Goal: Information Seeking & Learning: Learn about a topic

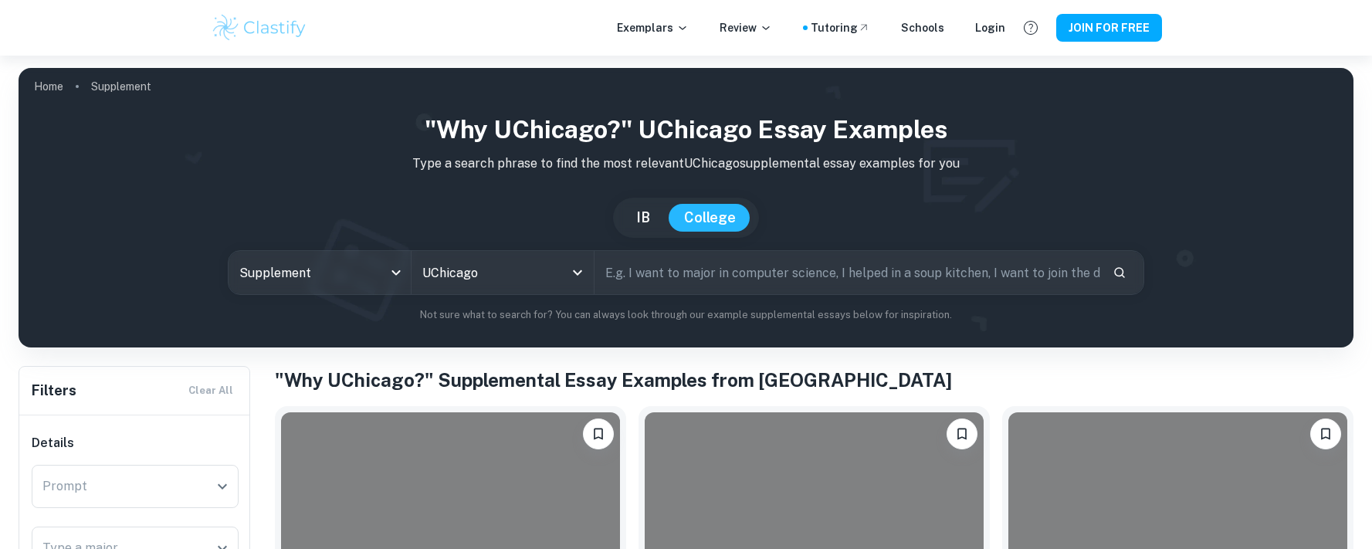
scroll to position [547, 0]
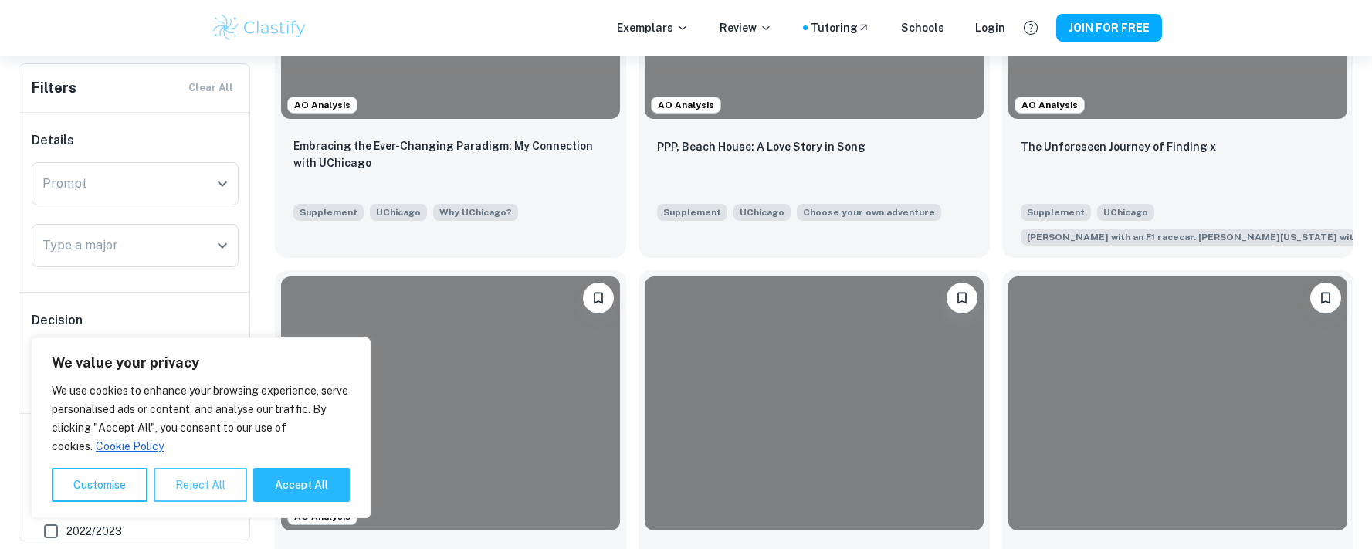
click at [180, 487] on button "Reject All" at bounding box center [200, 485] width 93 height 34
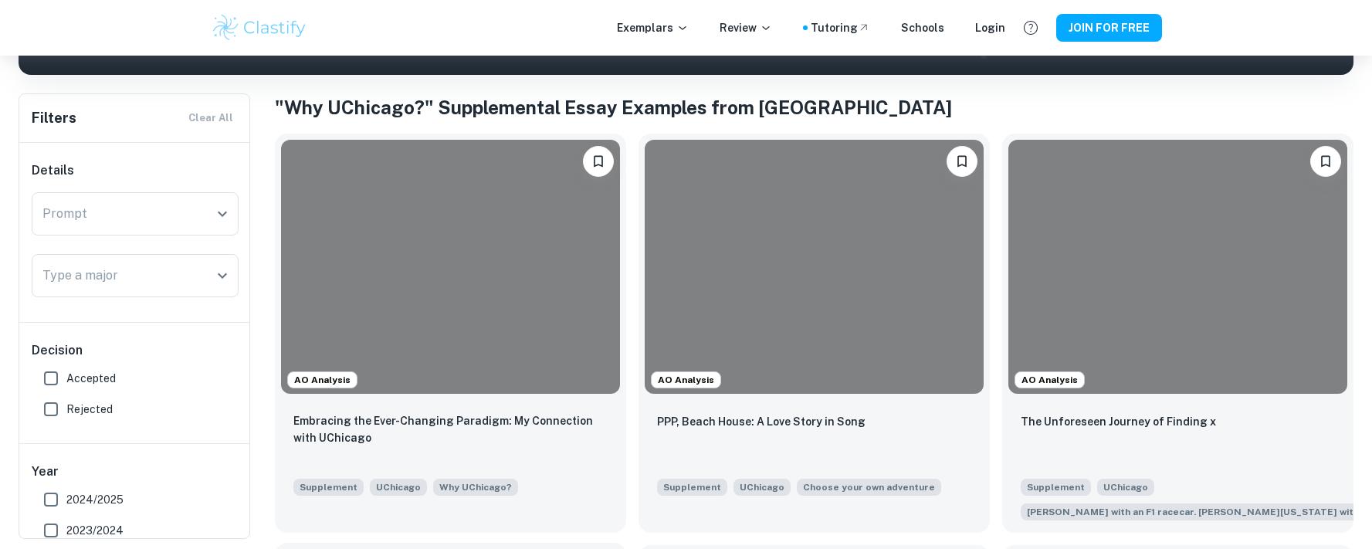
scroll to position [278, 0]
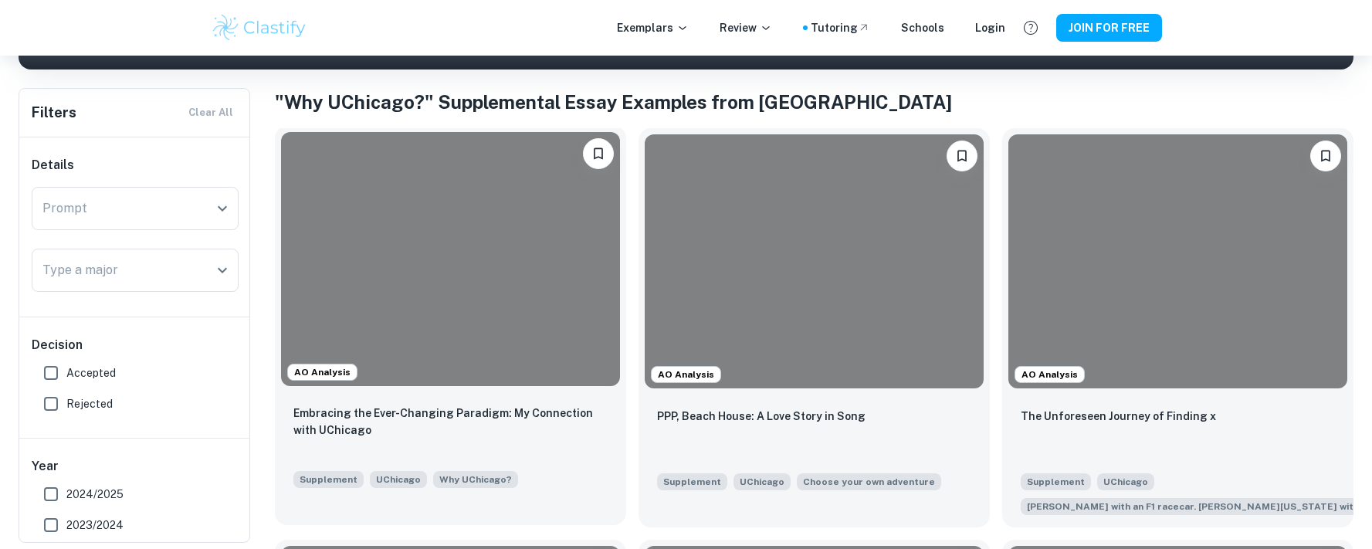
click at [460, 281] on div at bounding box center [450, 259] width 339 height 254
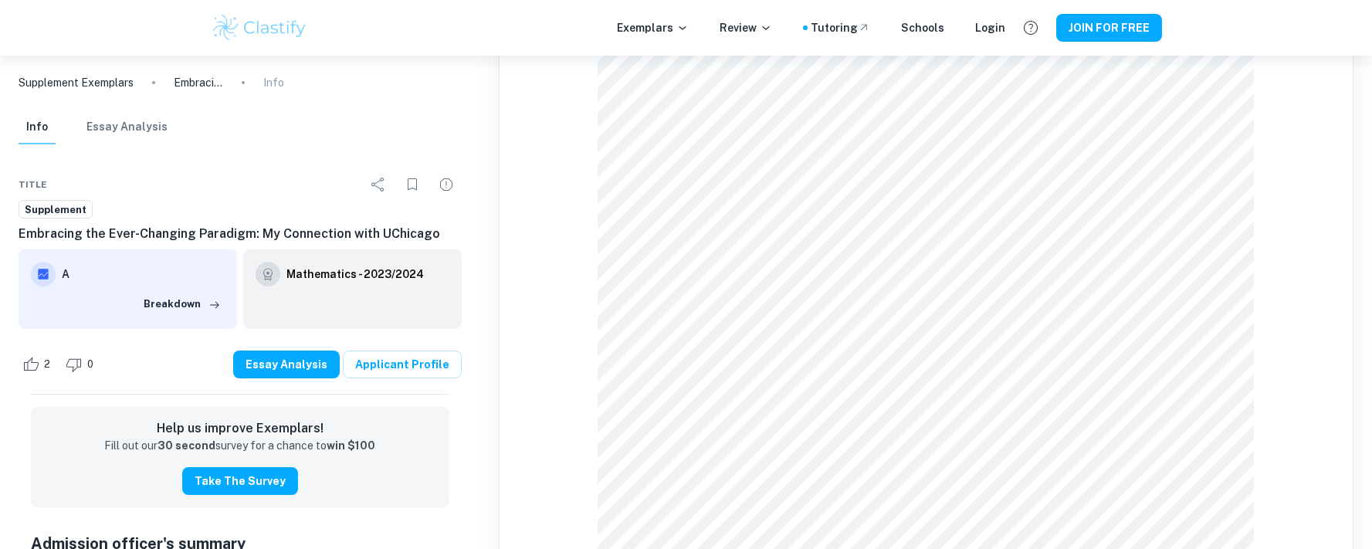
scroll to position [1232, 0]
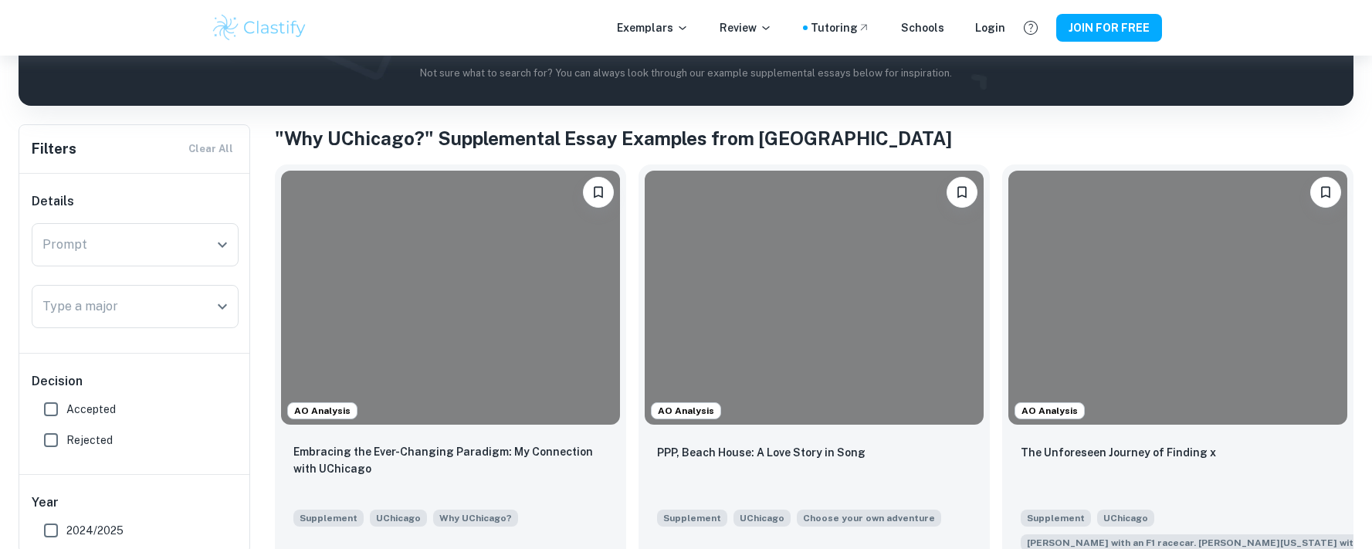
scroll to position [256, 0]
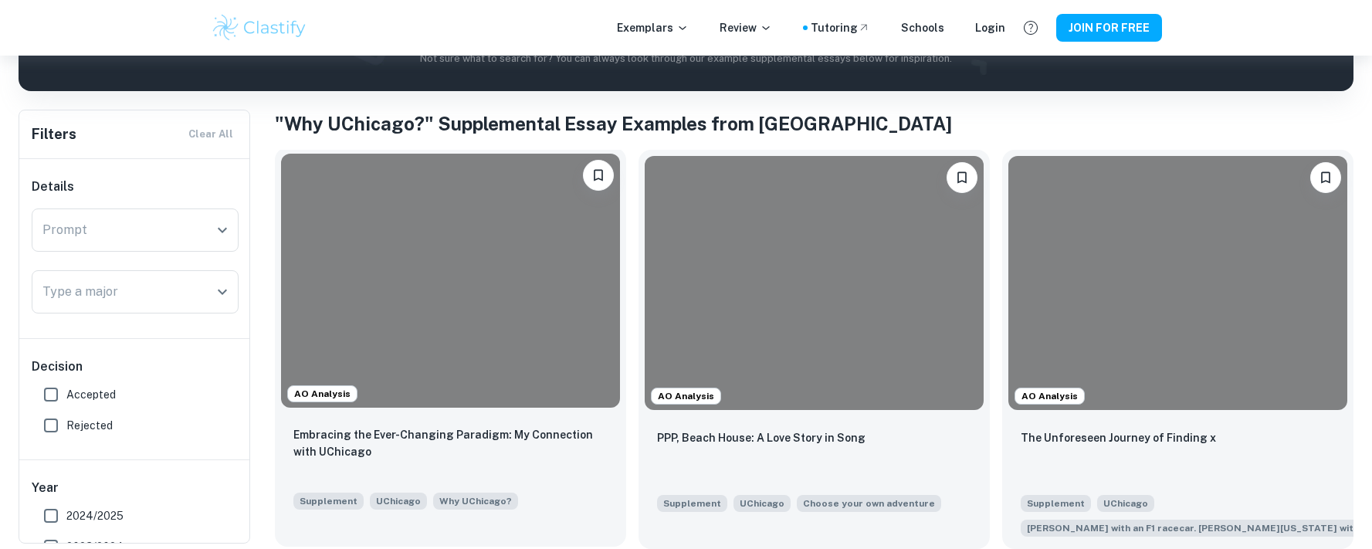
click at [418, 276] on div at bounding box center [450, 281] width 339 height 254
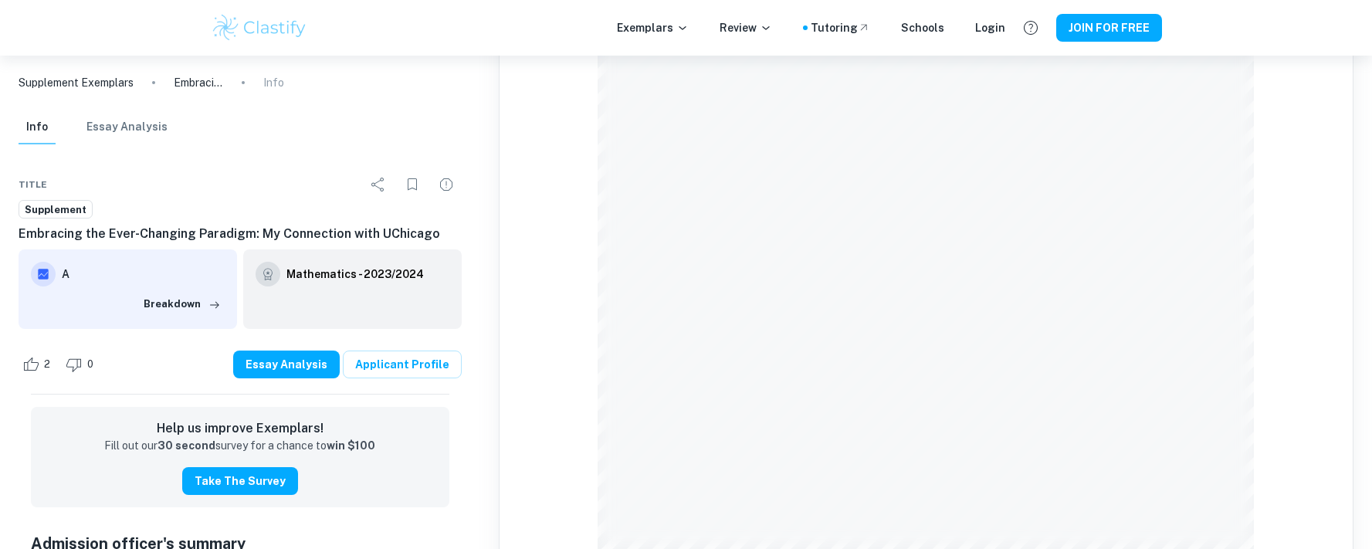
scroll to position [2369, 0]
click at [1112, 22] on button "JOIN FOR FREE" at bounding box center [1109, 28] width 106 height 28
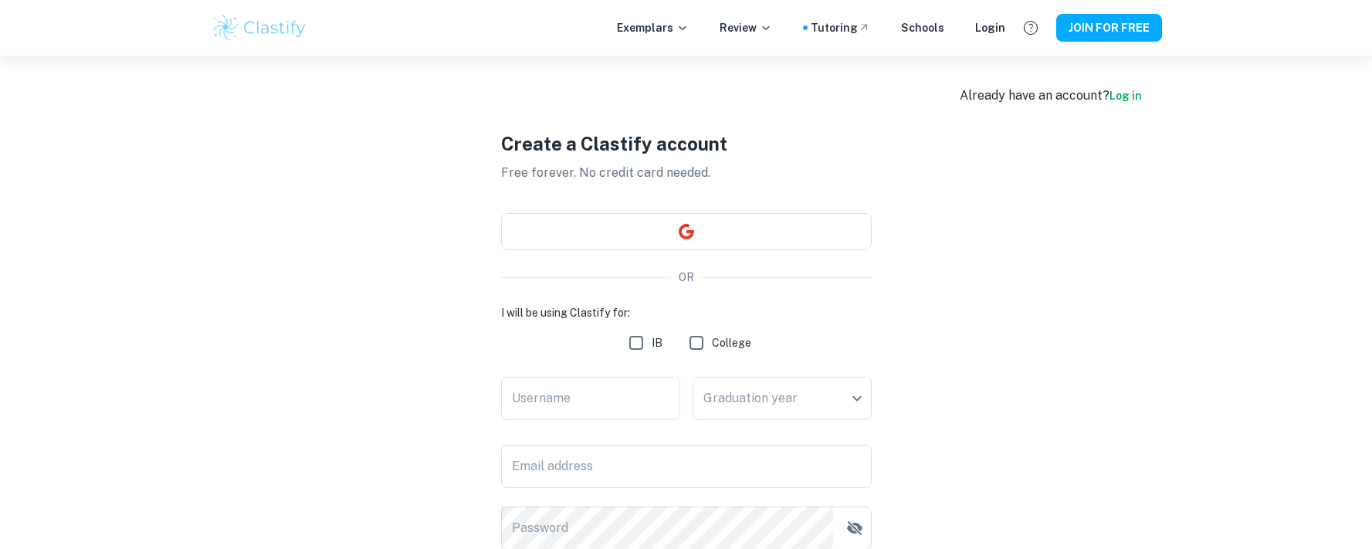
click at [700, 346] on input "College" at bounding box center [696, 342] width 31 height 31
checkbox input "true"
click at [595, 387] on input "Username" at bounding box center [590, 398] width 179 height 43
type input "r"
type input "research"
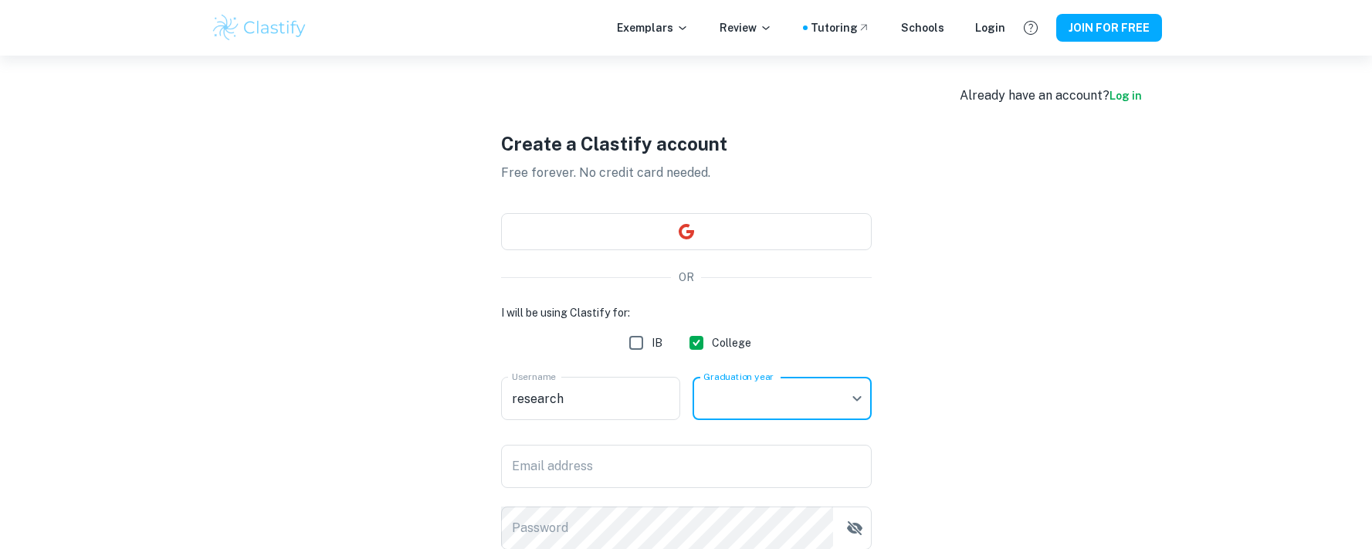
click at [756, 391] on body "We value your privacy We use cookies to enhance your browsing experience, serve…" at bounding box center [686, 330] width 1372 height 549
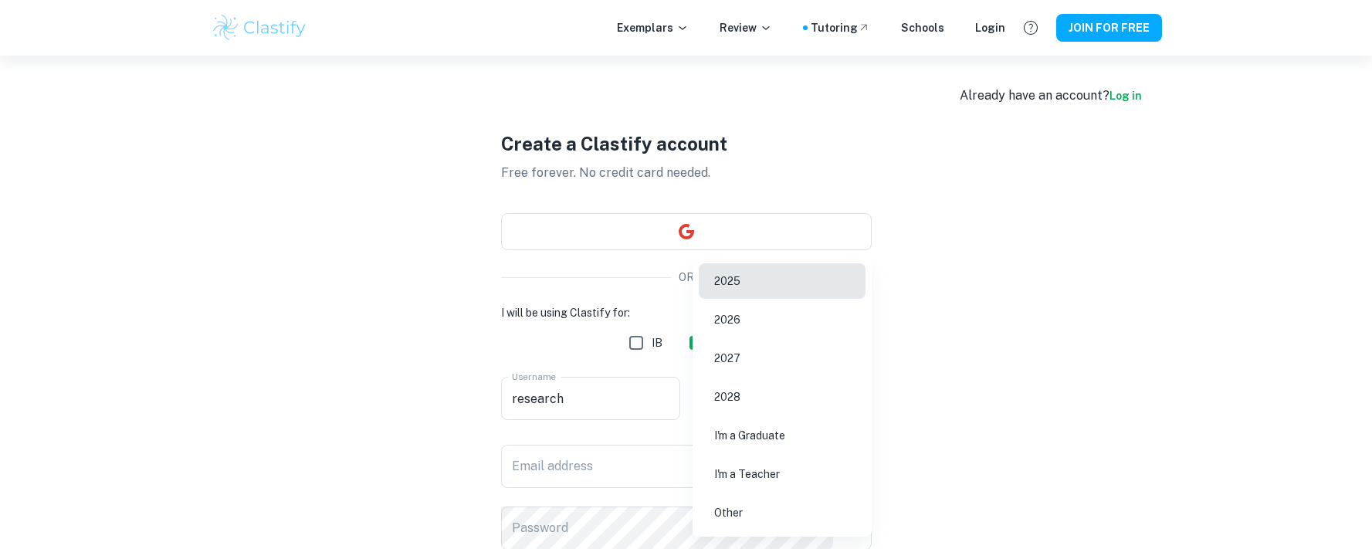
click at [757, 384] on li "2028" at bounding box center [782, 397] width 167 height 36
type input "2028"
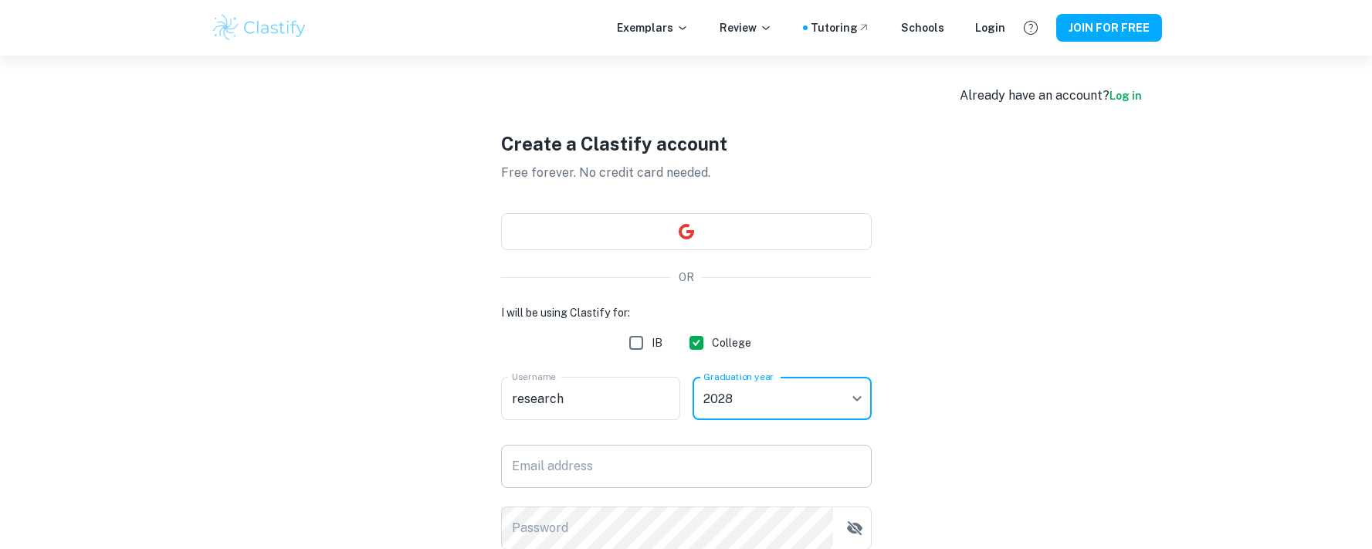
click at [672, 472] on input "Email address" at bounding box center [686, 466] width 371 height 43
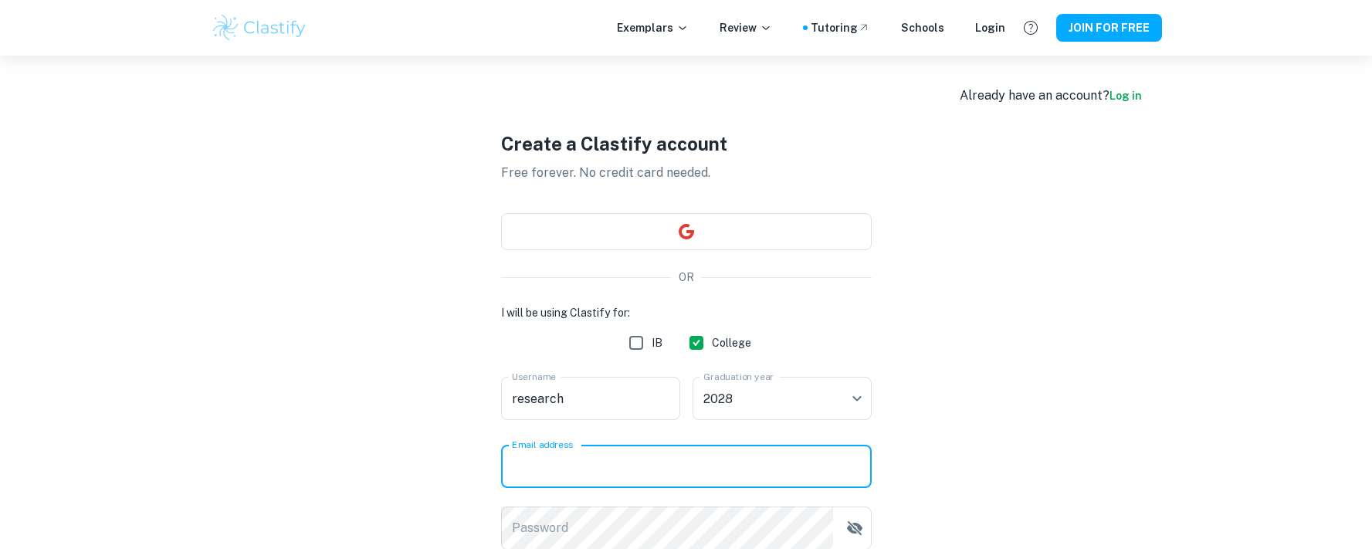
type input "shubin_jha@yahoo.com"
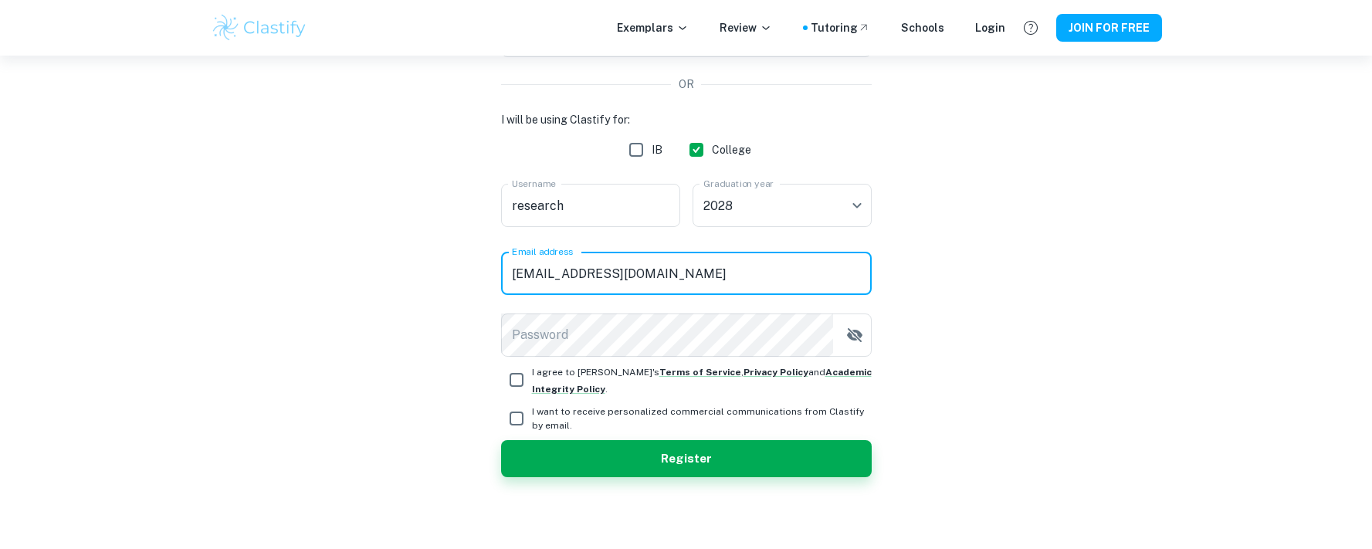
scroll to position [195, 0]
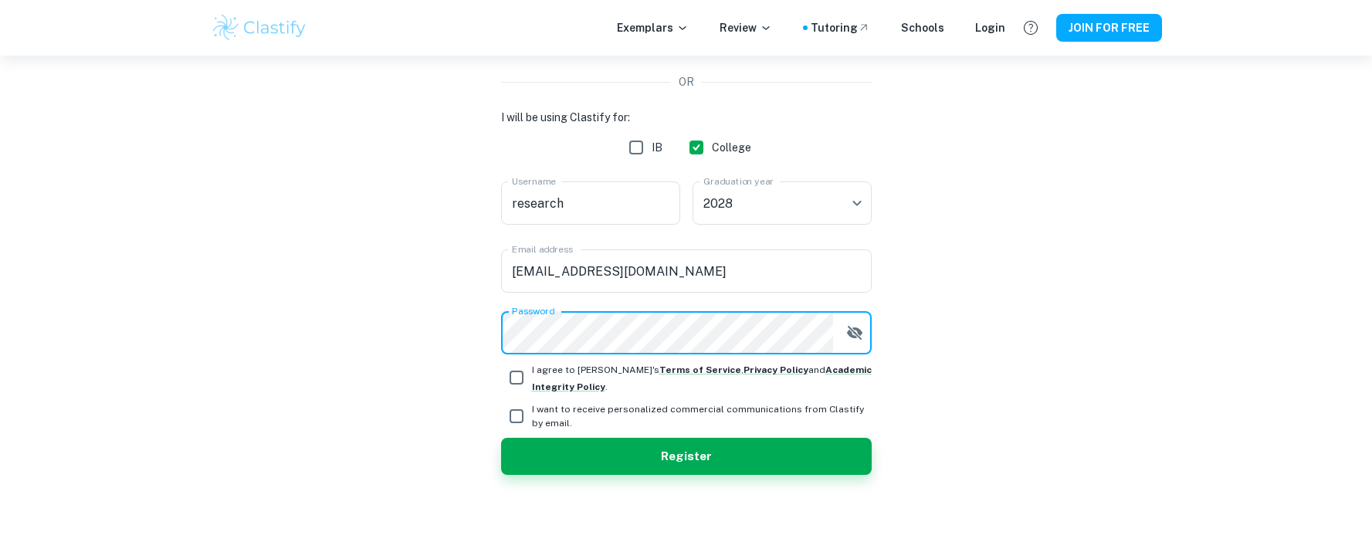
click at [519, 377] on input "I agree to Clastify's Terms of Service , Privacy Policy and Academic Integrity …" at bounding box center [516, 377] width 31 height 31
checkbox input "true"
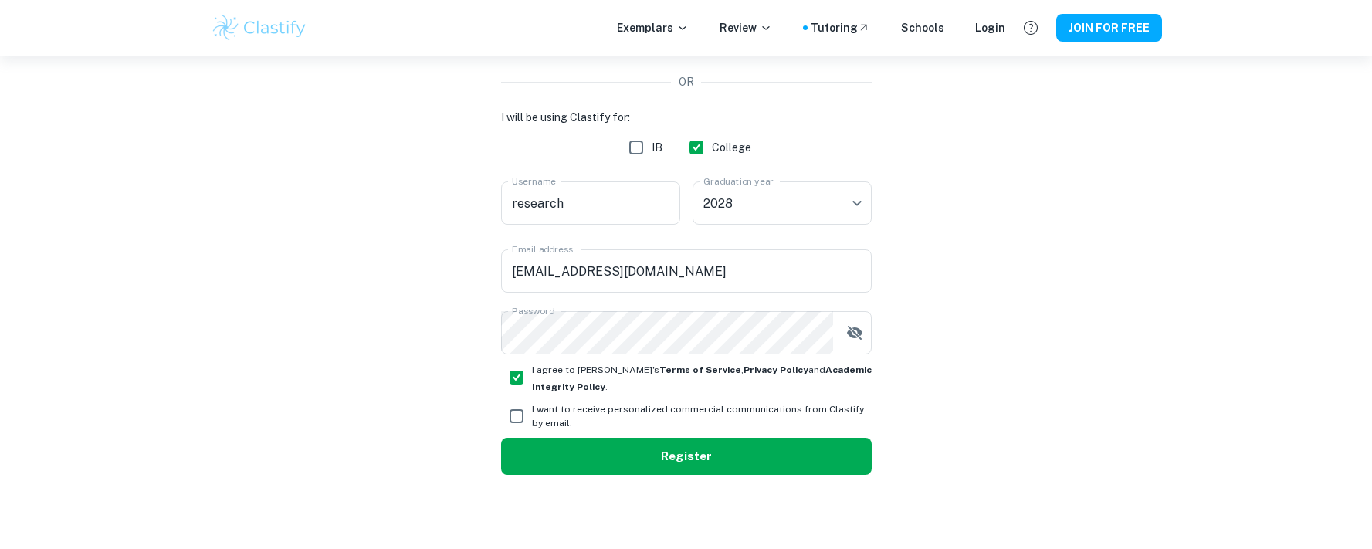
click at [675, 455] on button "Register" at bounding box center [686, 456] width 371 height 37
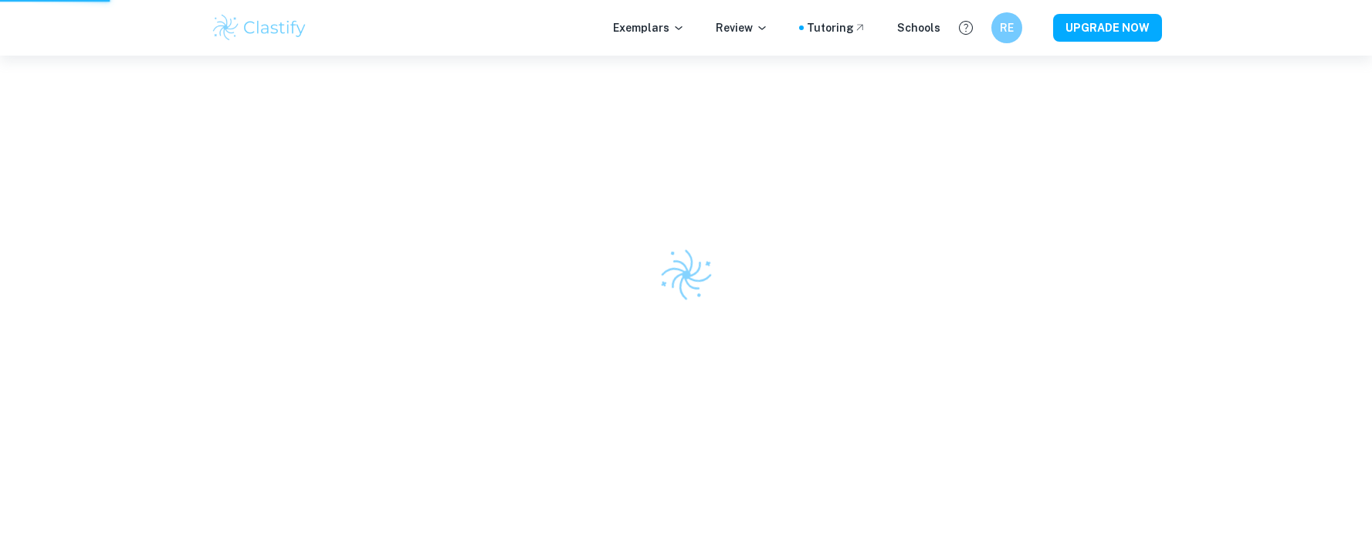
scroll to position [56, 0]
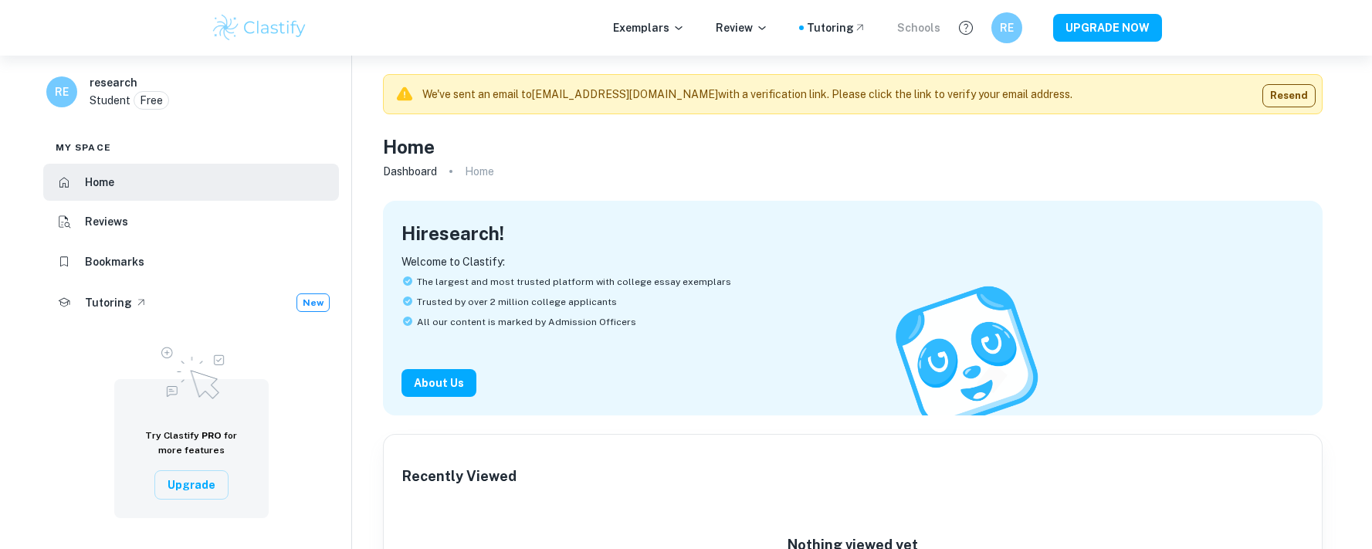
click at [911, 28] on div "Schools" at bounding box center [918, 27] width 43 height 17
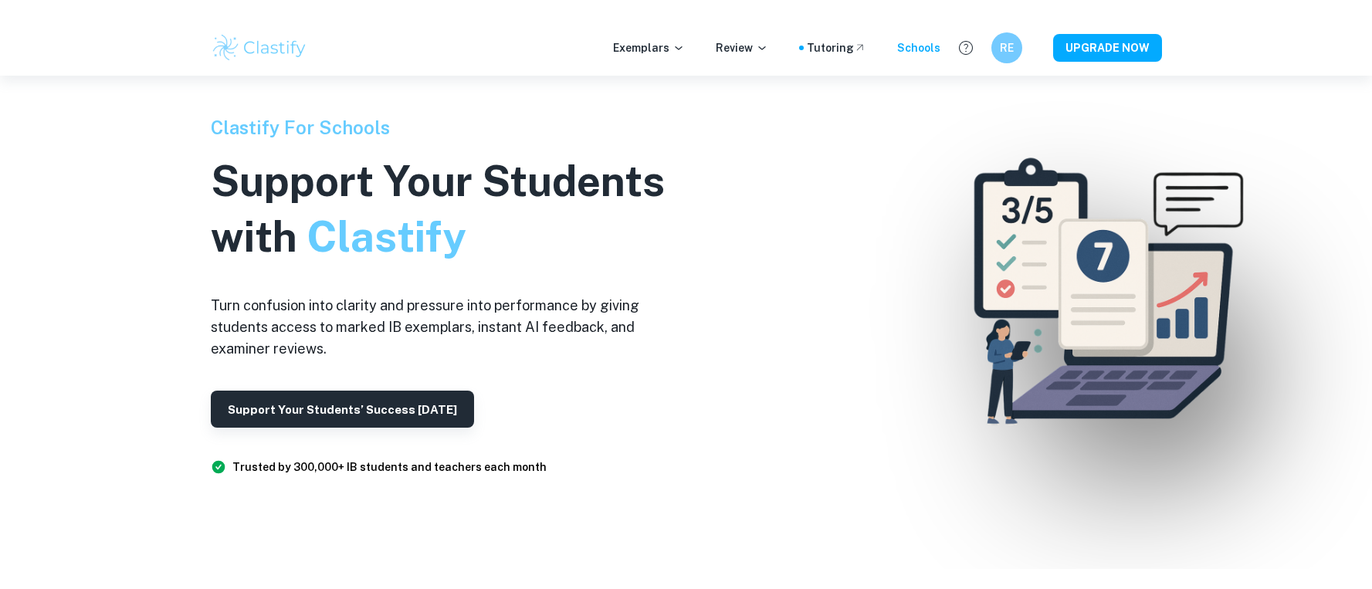
scroll to position [6, 0]
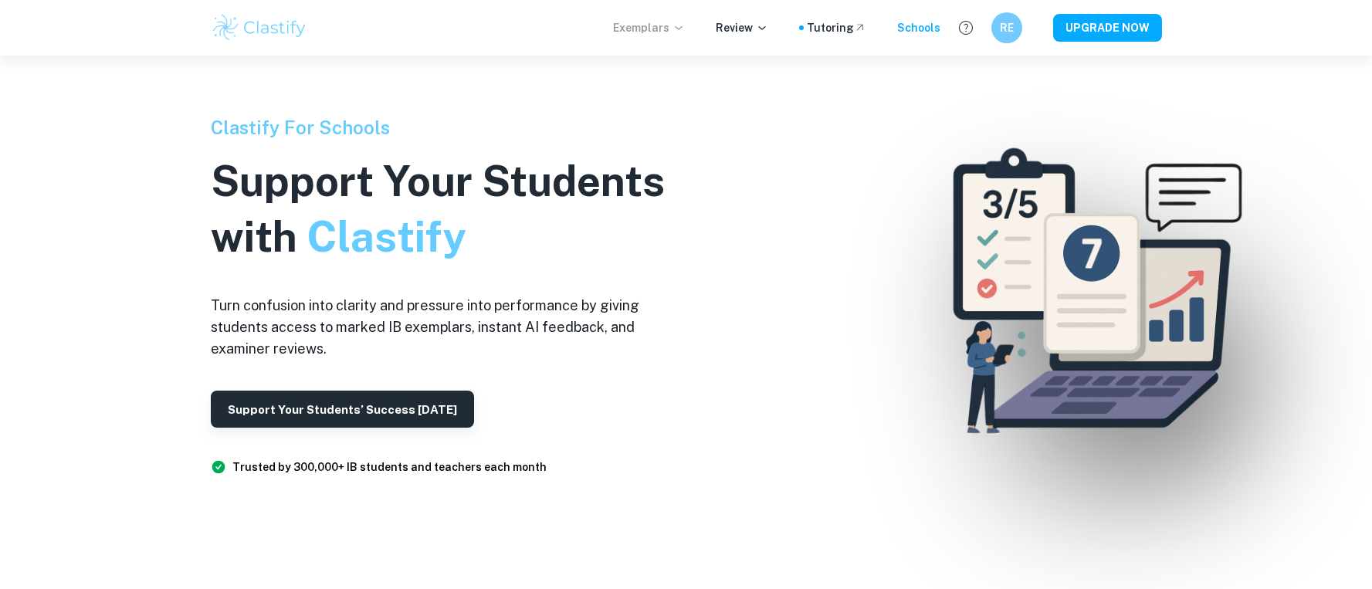
click at [653, 23] on p "Exemplars" at bounding box center [649, 27] width 72 height 17
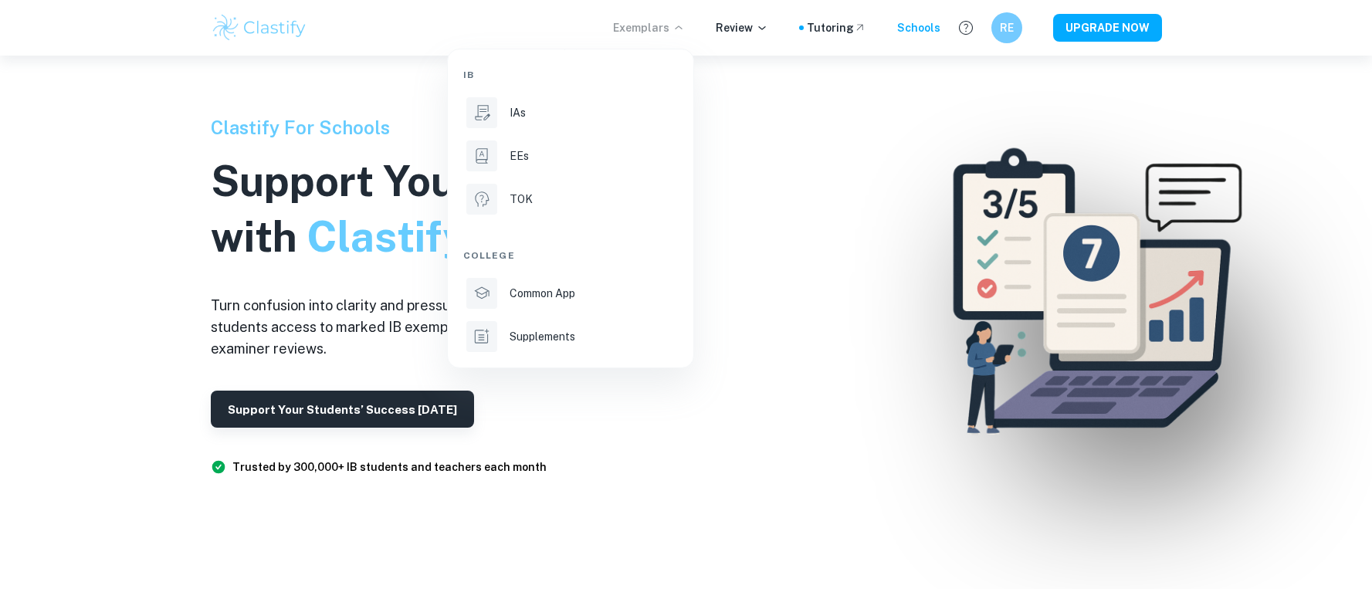
click at [826, 314] on div at bounding box center [686, 294] width 1372 height 589
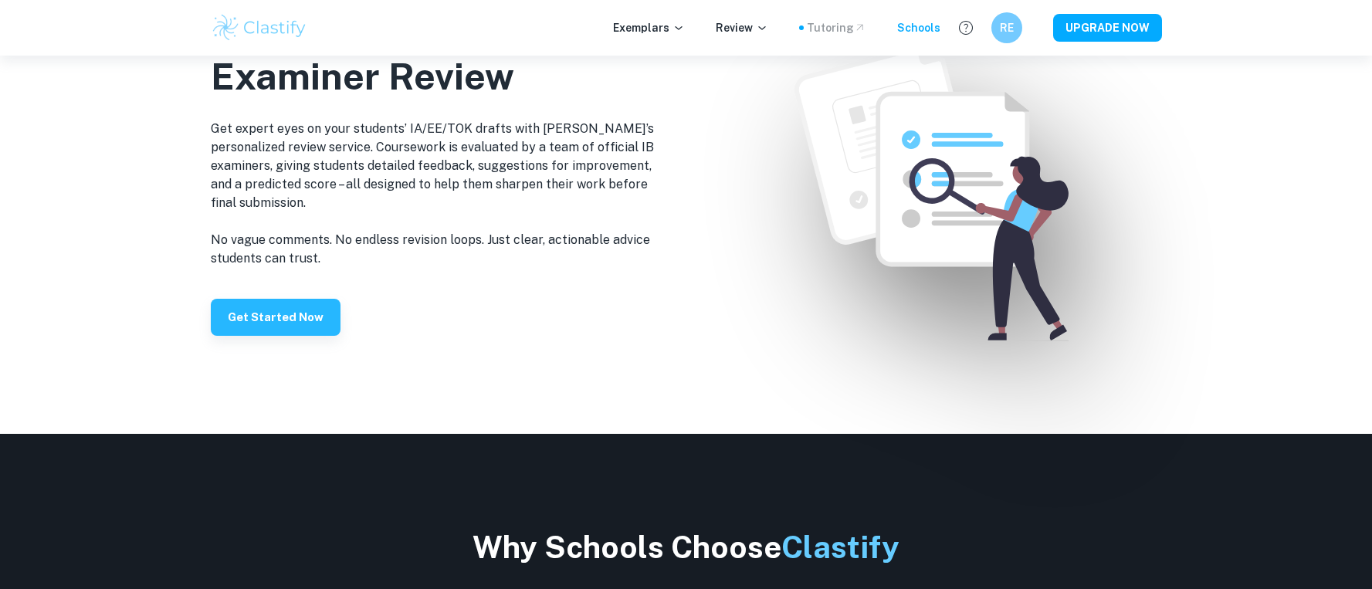
scroll to position [1929, 0]
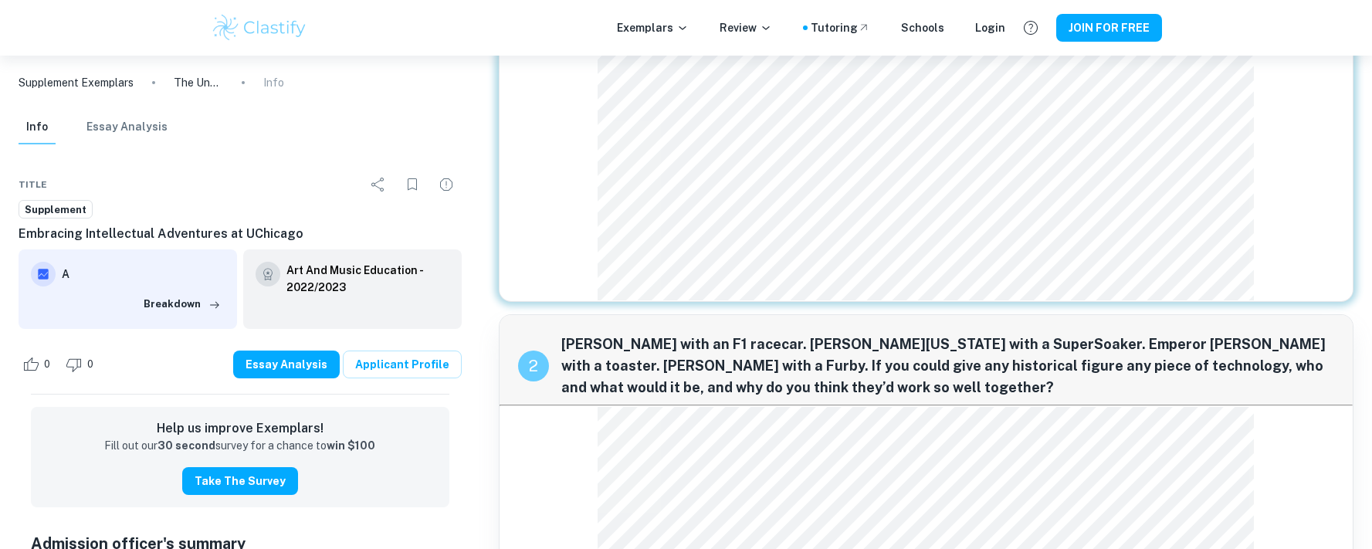
scroll to position [723, 0]
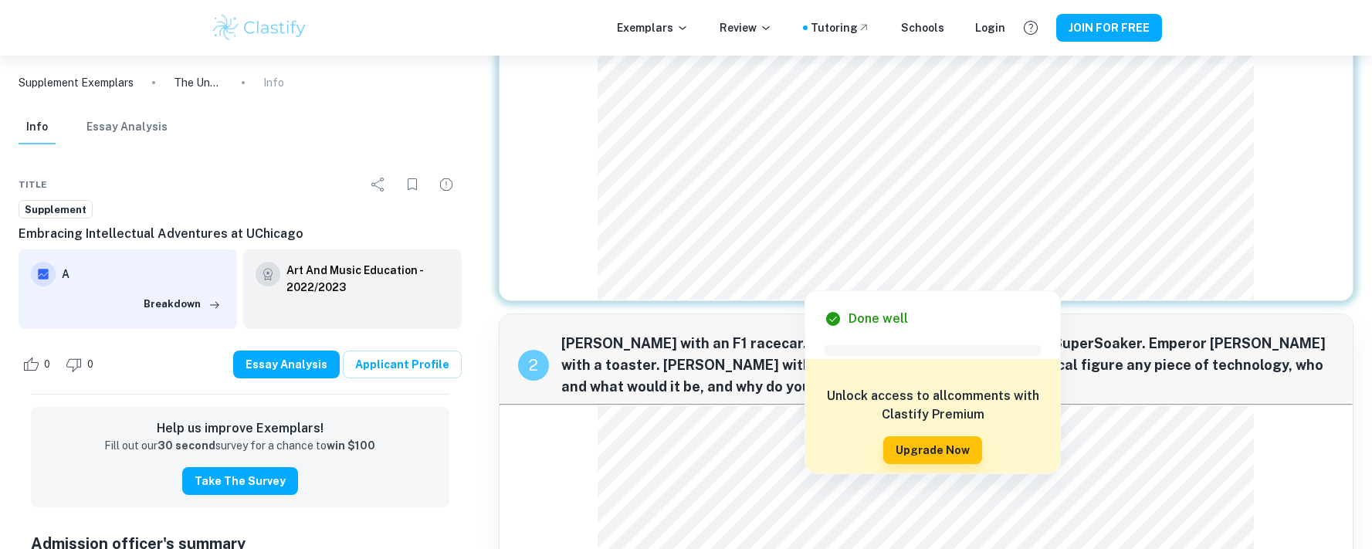
click at [809, 231] on div at bounding box center [915, 232] width 622 height 32
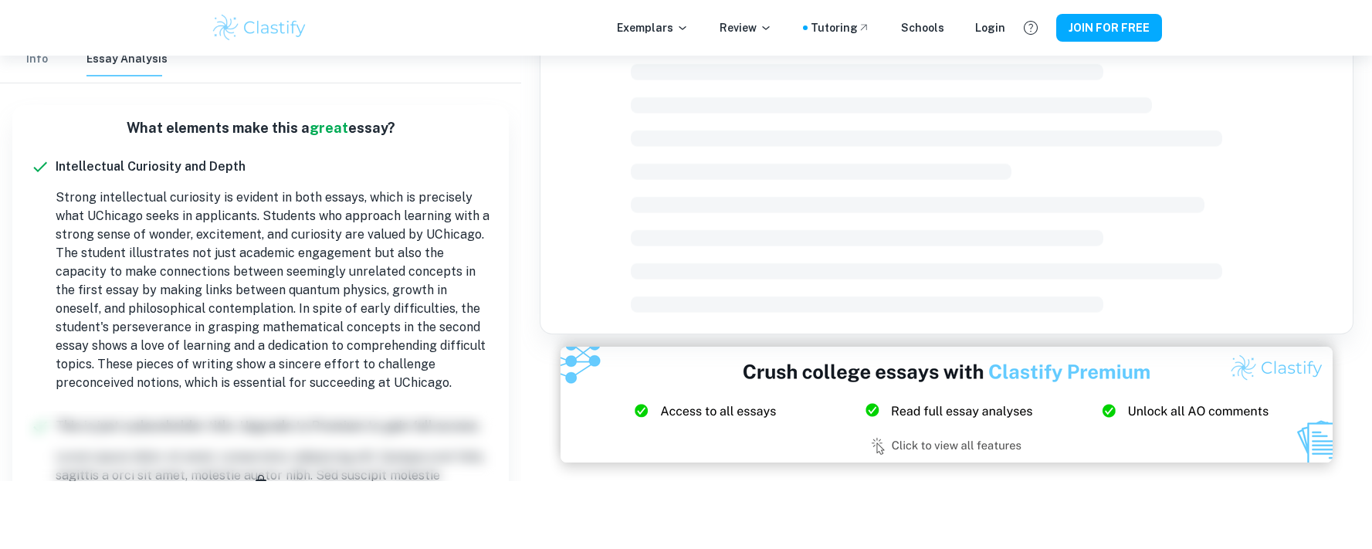
scroll to position [649, 0]
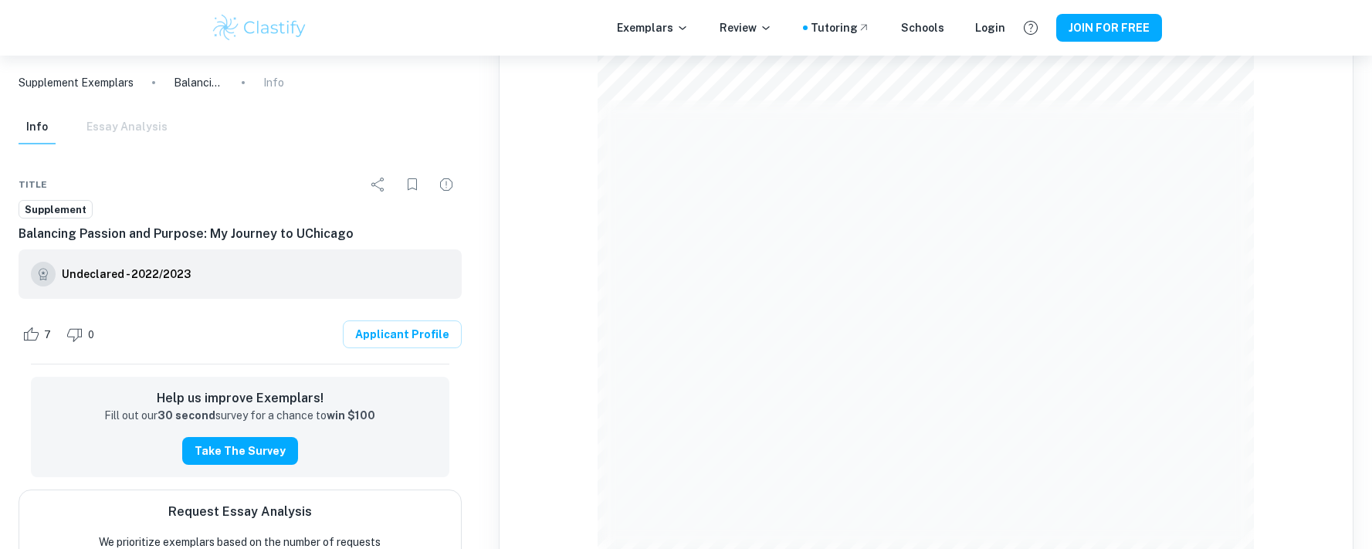
scroll to position [1381, 0]
click at [992, 28] on div "Login" at bounding box center [990, 27] width 30 height 17
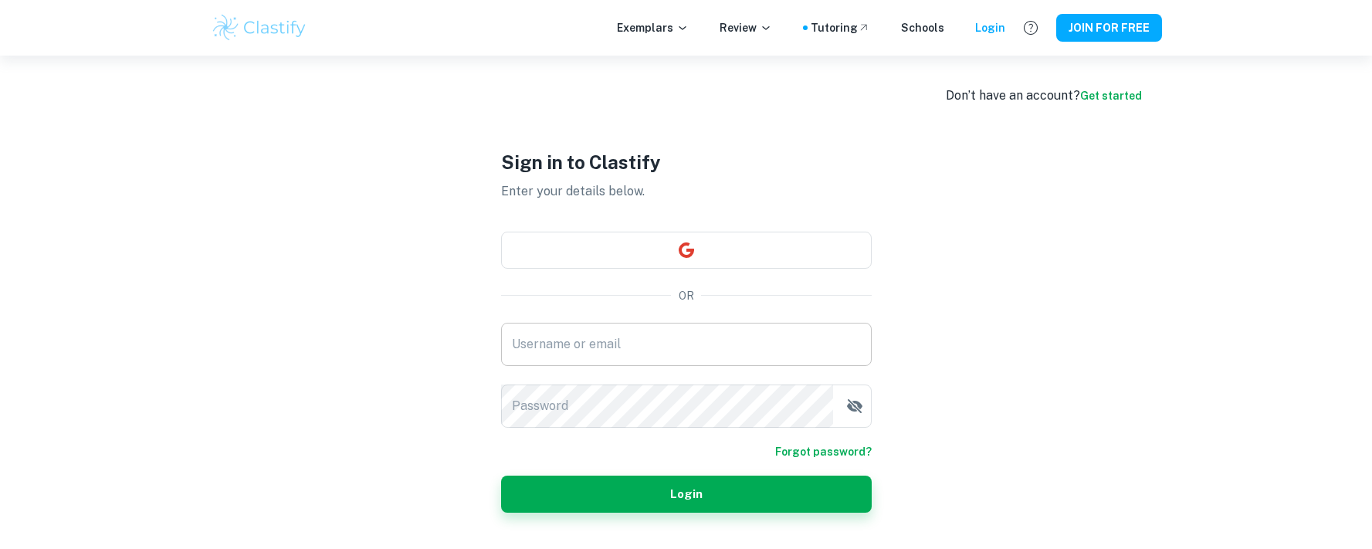
click at [629, 353] on input "Username or email" at bounding box center [686, 344] width 371 height 43
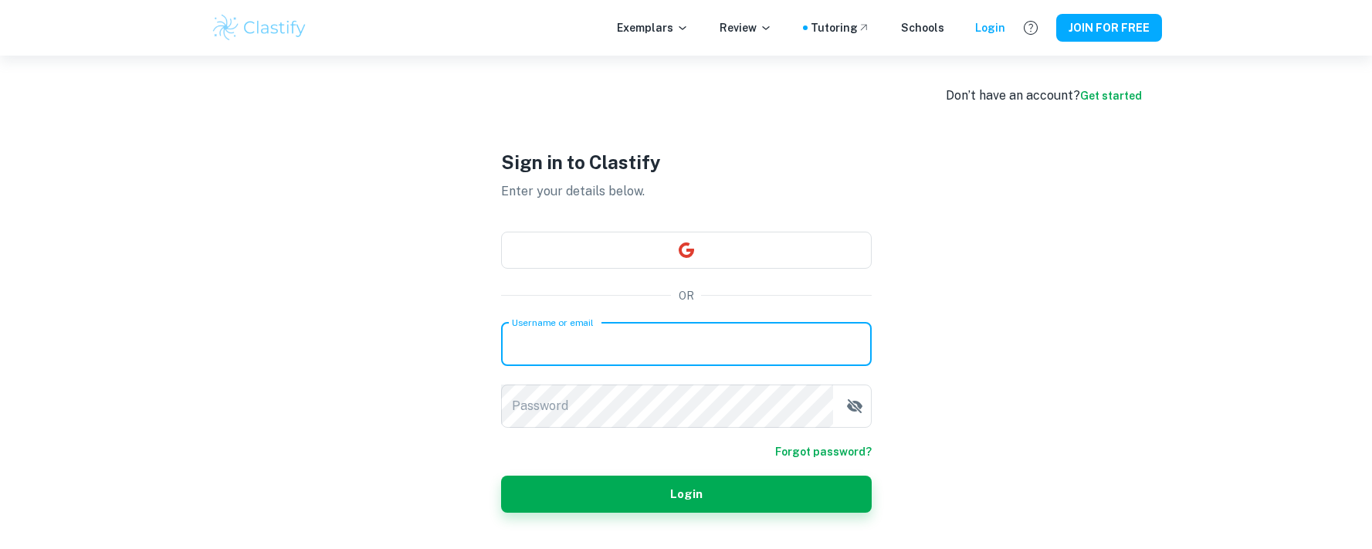
type input "shubin_jha@yahoo.com"
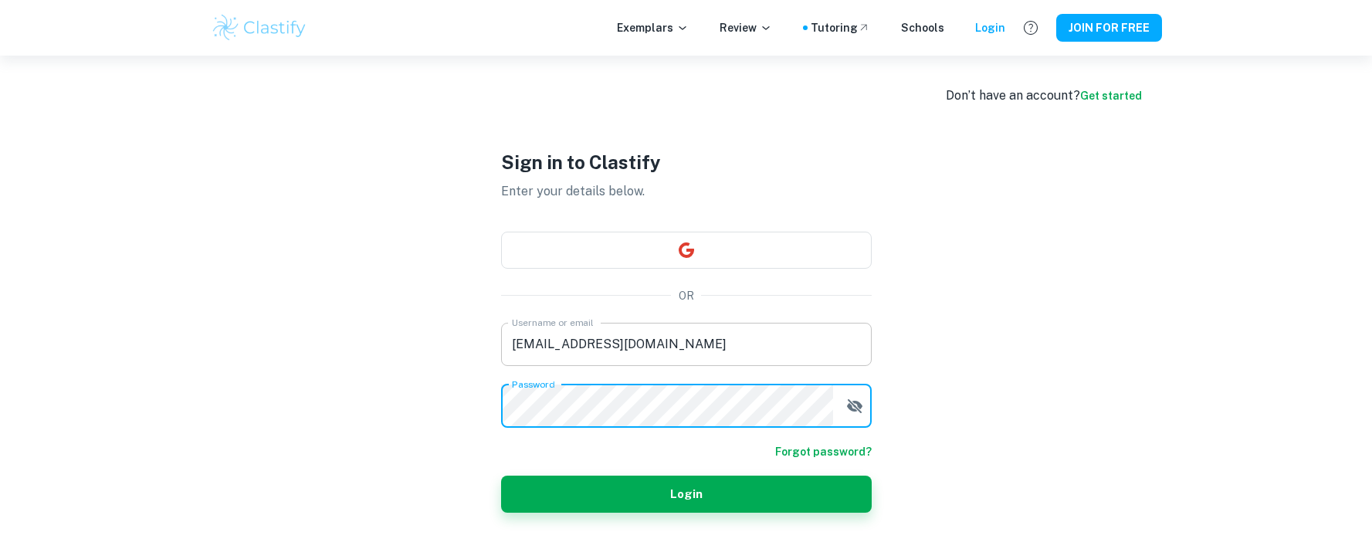
click at [501, 476] on button "Login" at bounding box center [686, 494] width 371 height 37
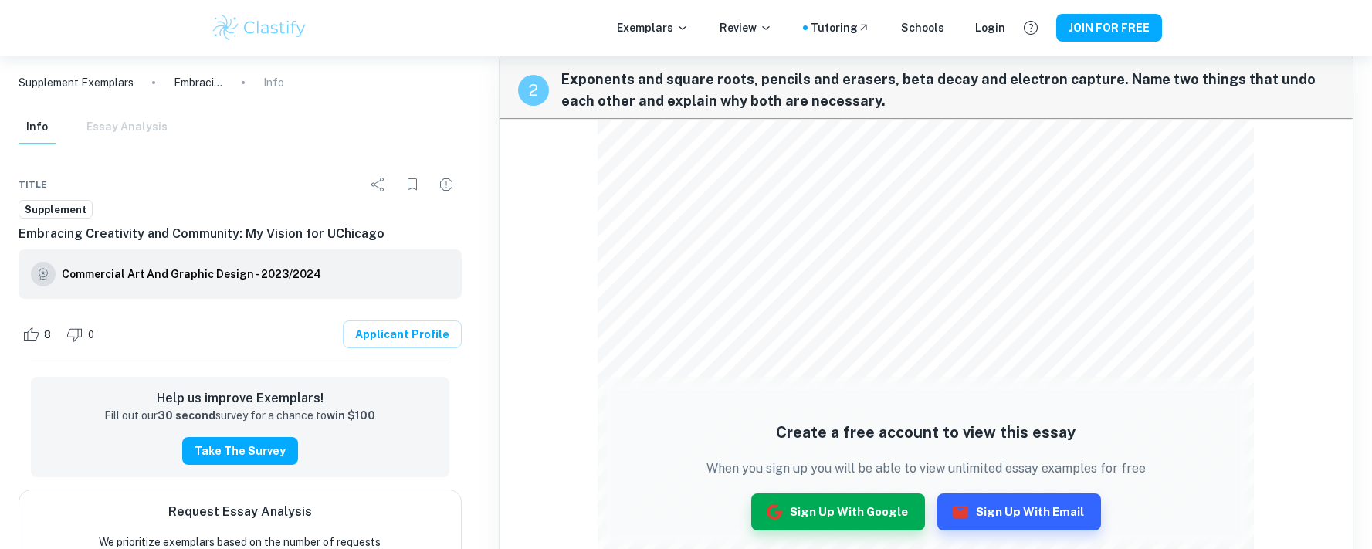
scroll to position [1111, 0]
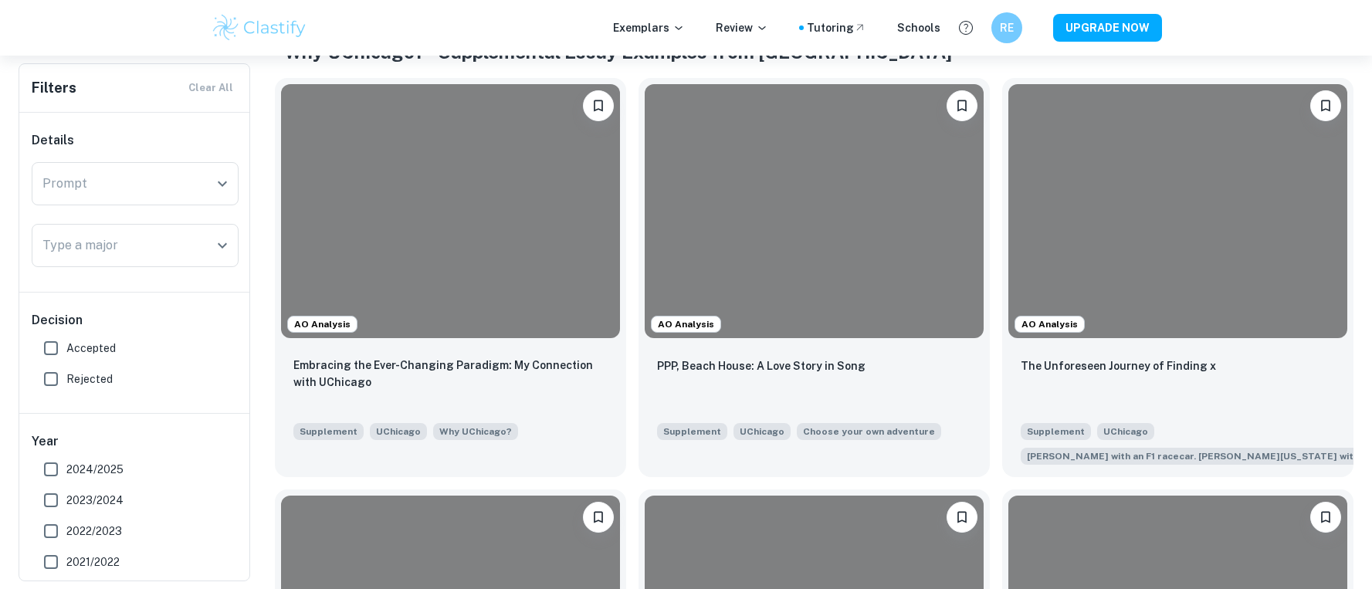
scroll to position [331, 0]
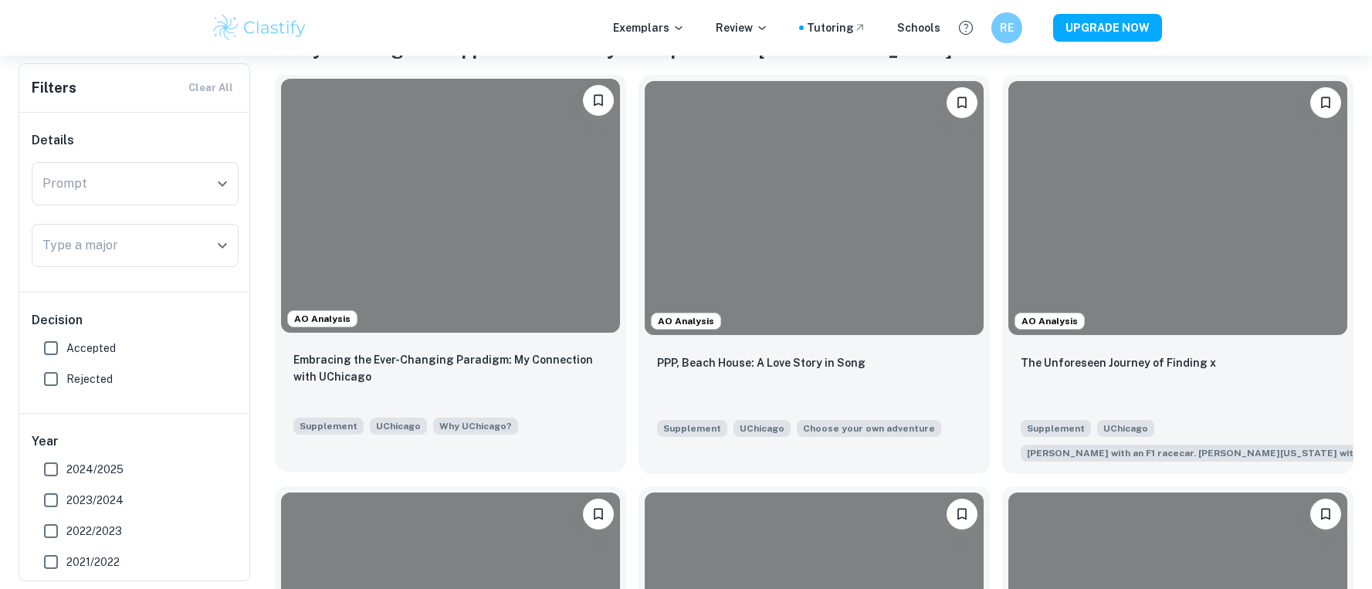
click at [420, 188] on div at bounding box center [450, 206] width 339 height 254
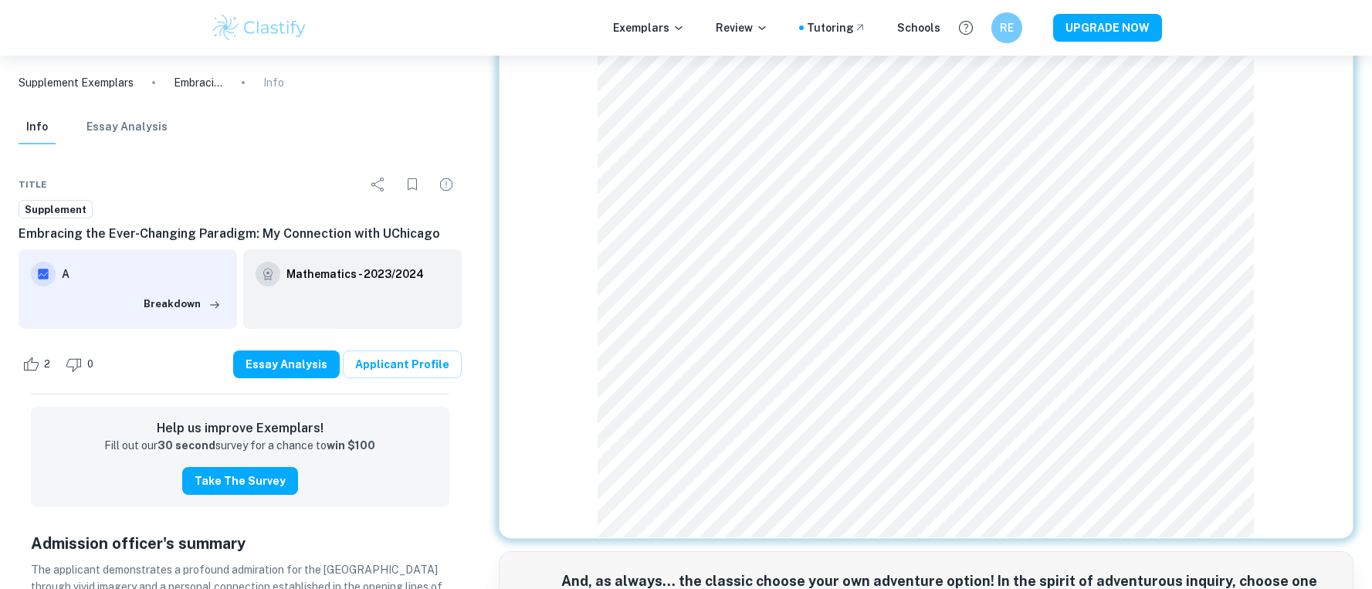
scroll to position [603, 0]
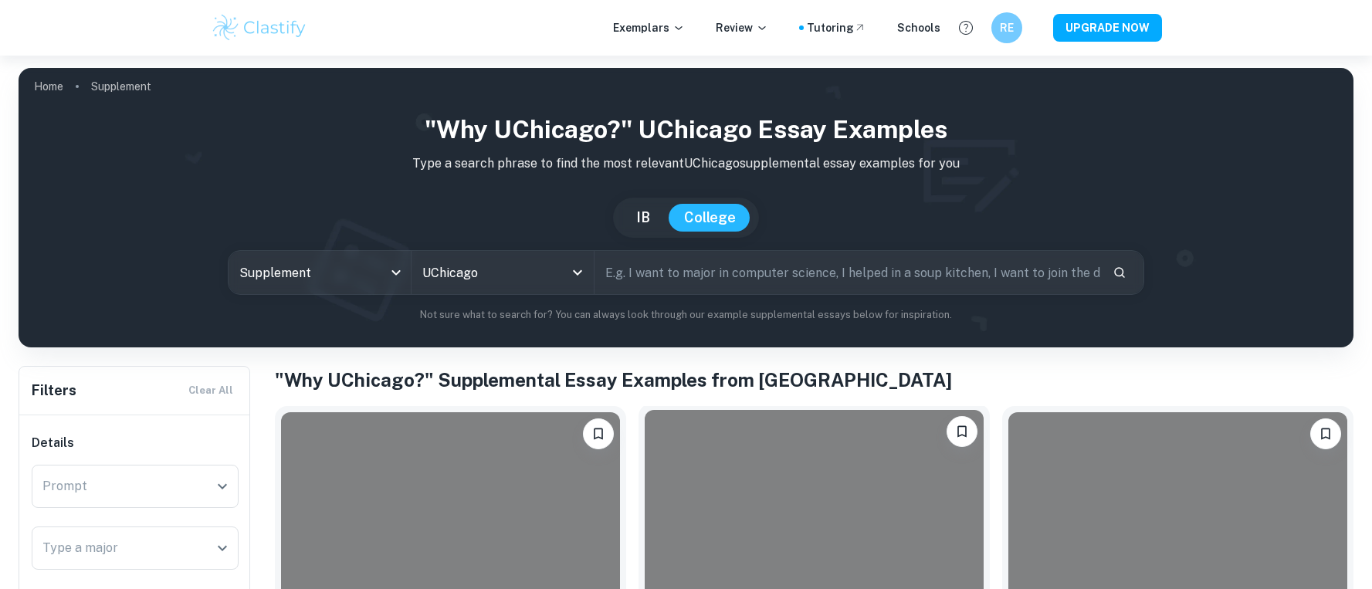
click at [734, 444] on div at bounding box center [814, 537] width 339 height 254
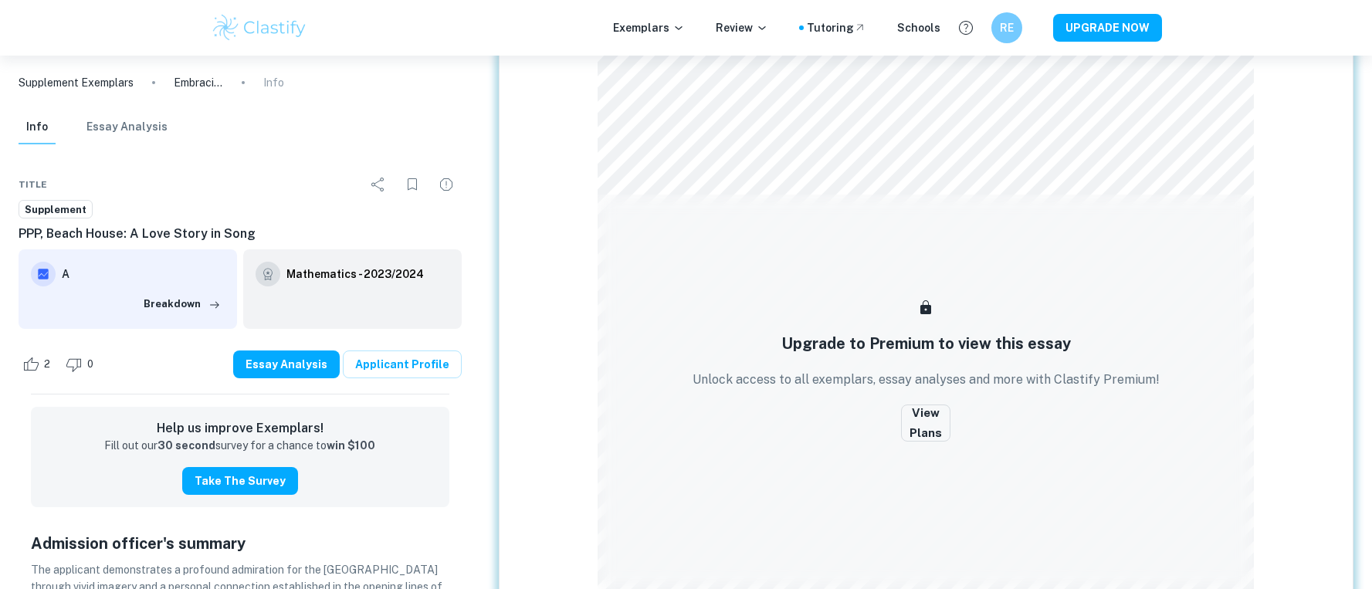
scroll to position [1871, 0]
